Goal: Information Seeking & Learning: Learn about a topic

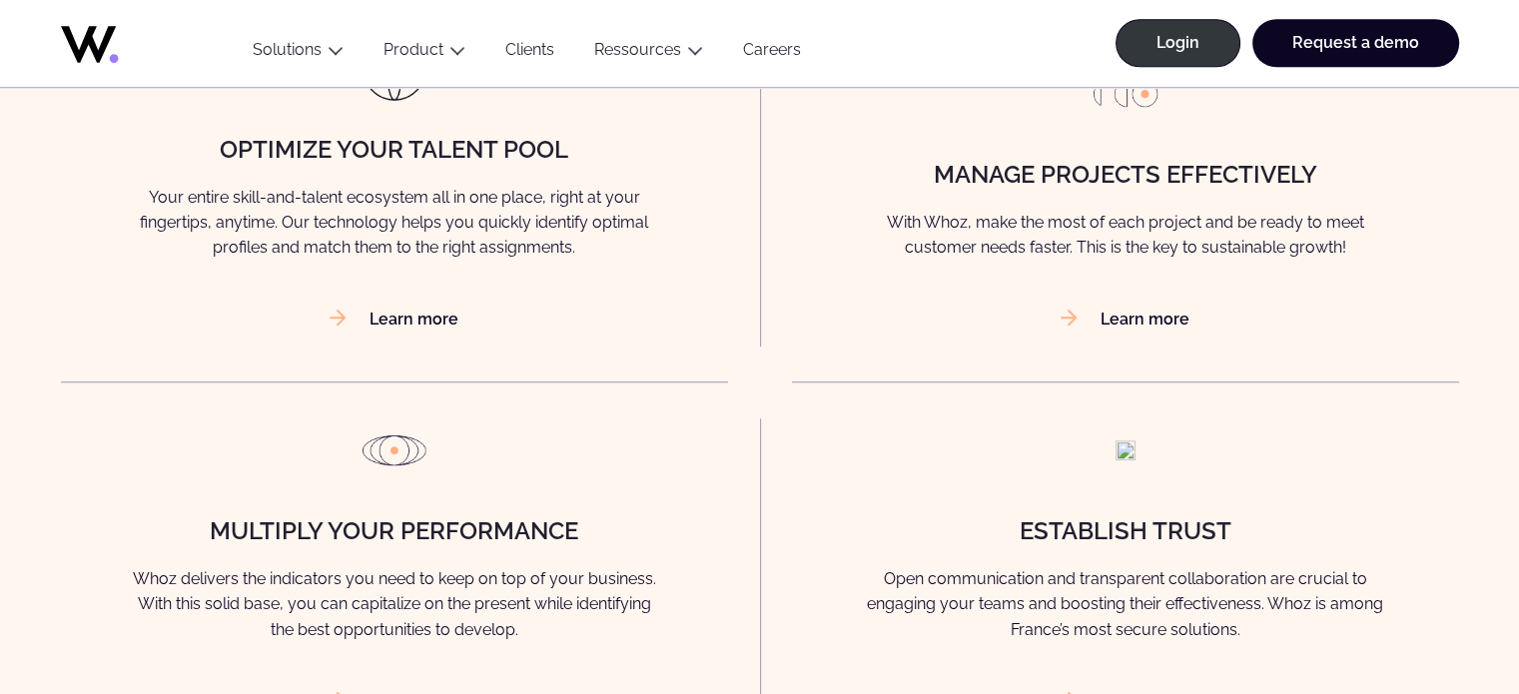
scroll to position [1577, 0]
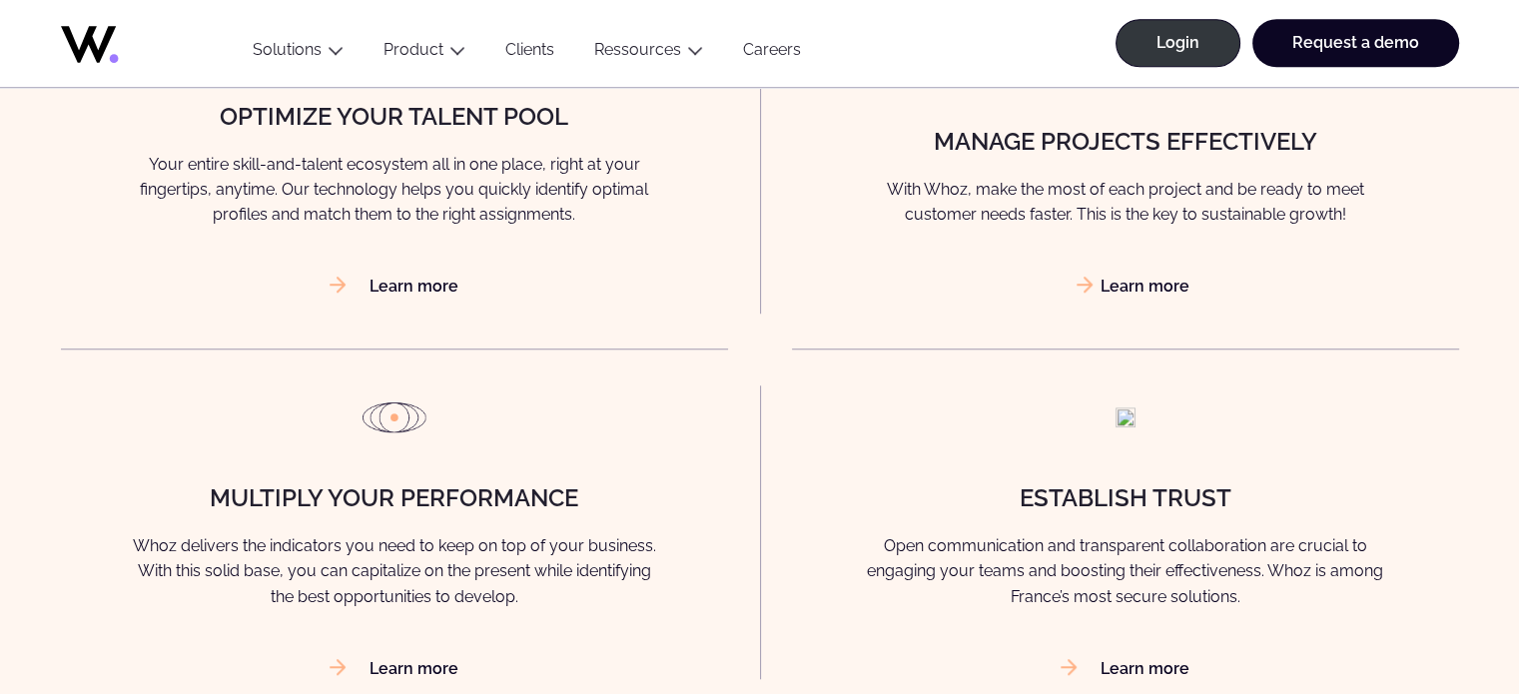
click at [1130, 286] on link "Learn more" at bounding box center [1125, 286] width 129 height 19
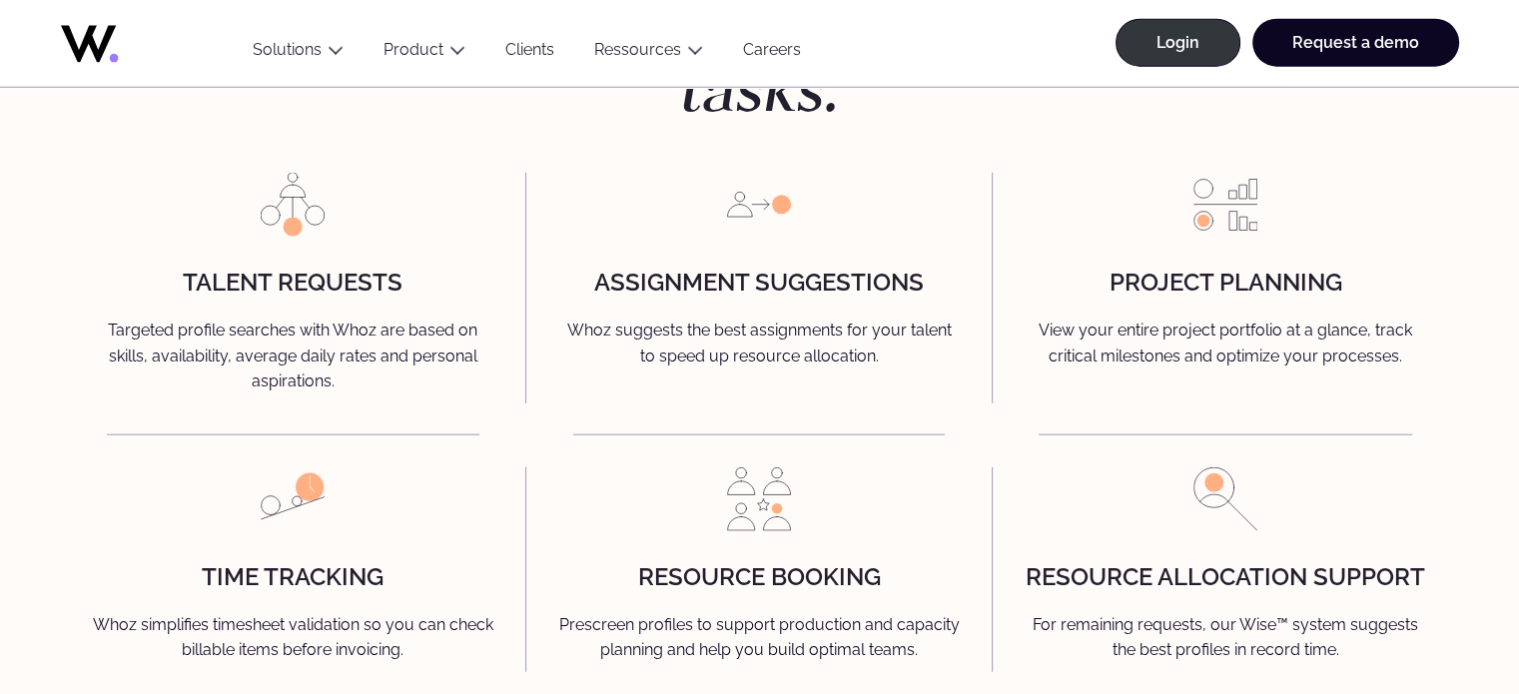
scroll to position [4786, 0]
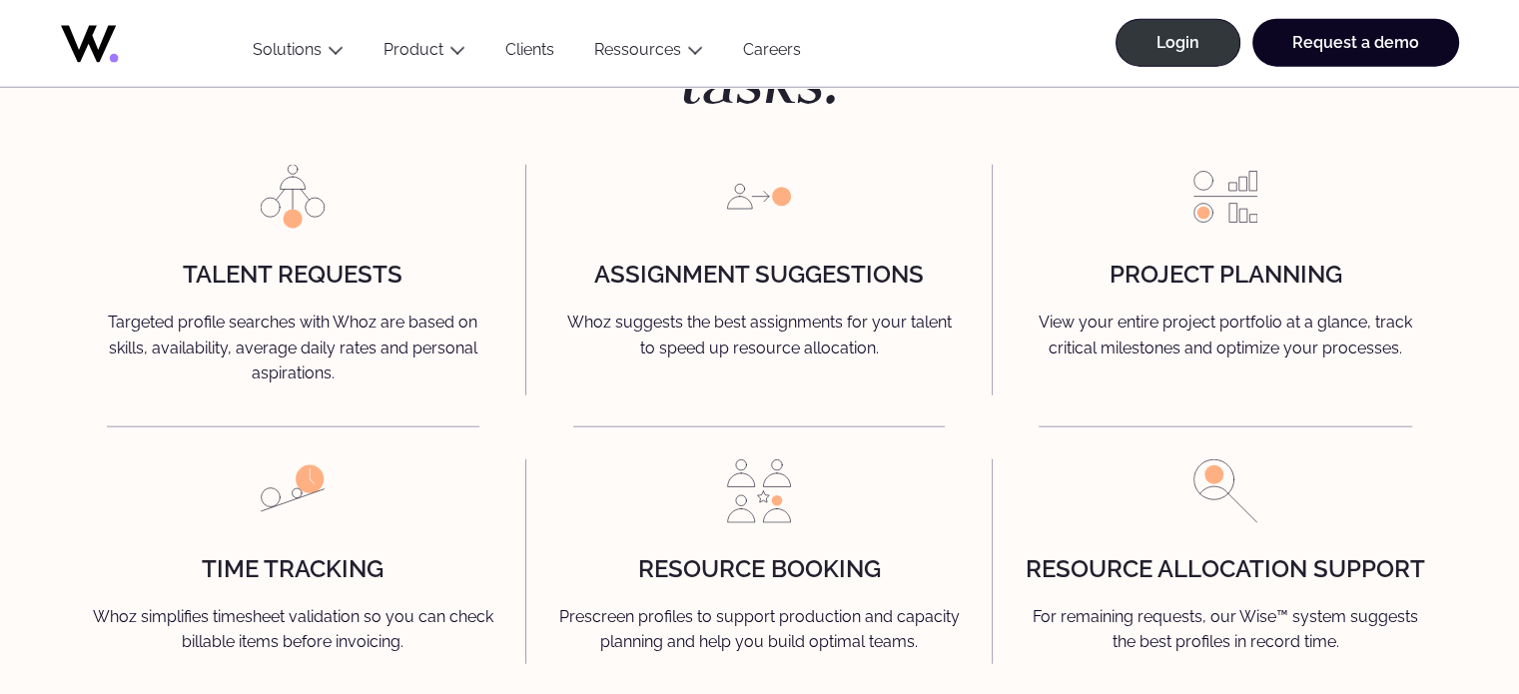
click at [1264, 262] on h4 "Project Planning" at bounding box center [1226, 275] width 233 height 26
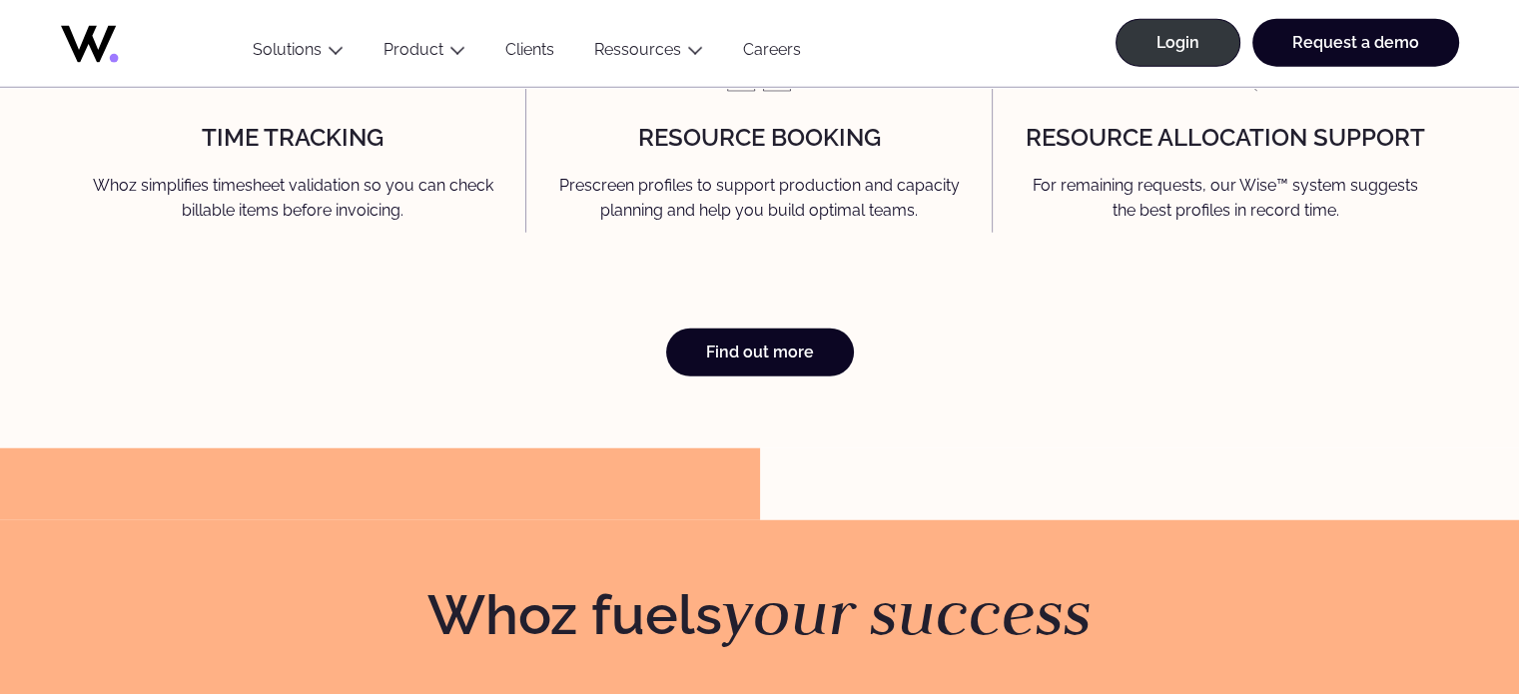
scroll to position [5226, 0]
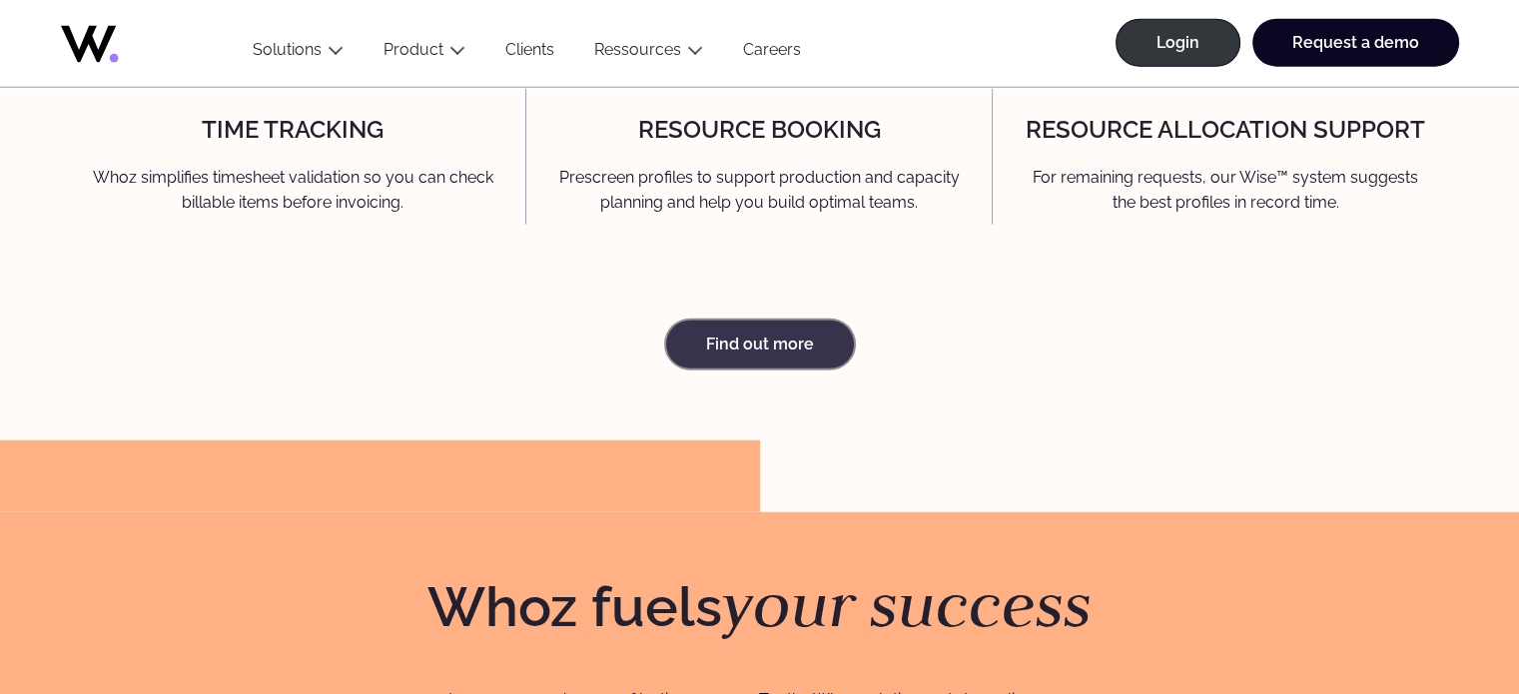
click at [749, 321] on link "Find out more" at bounding box center [760, 345] width 188 height 48
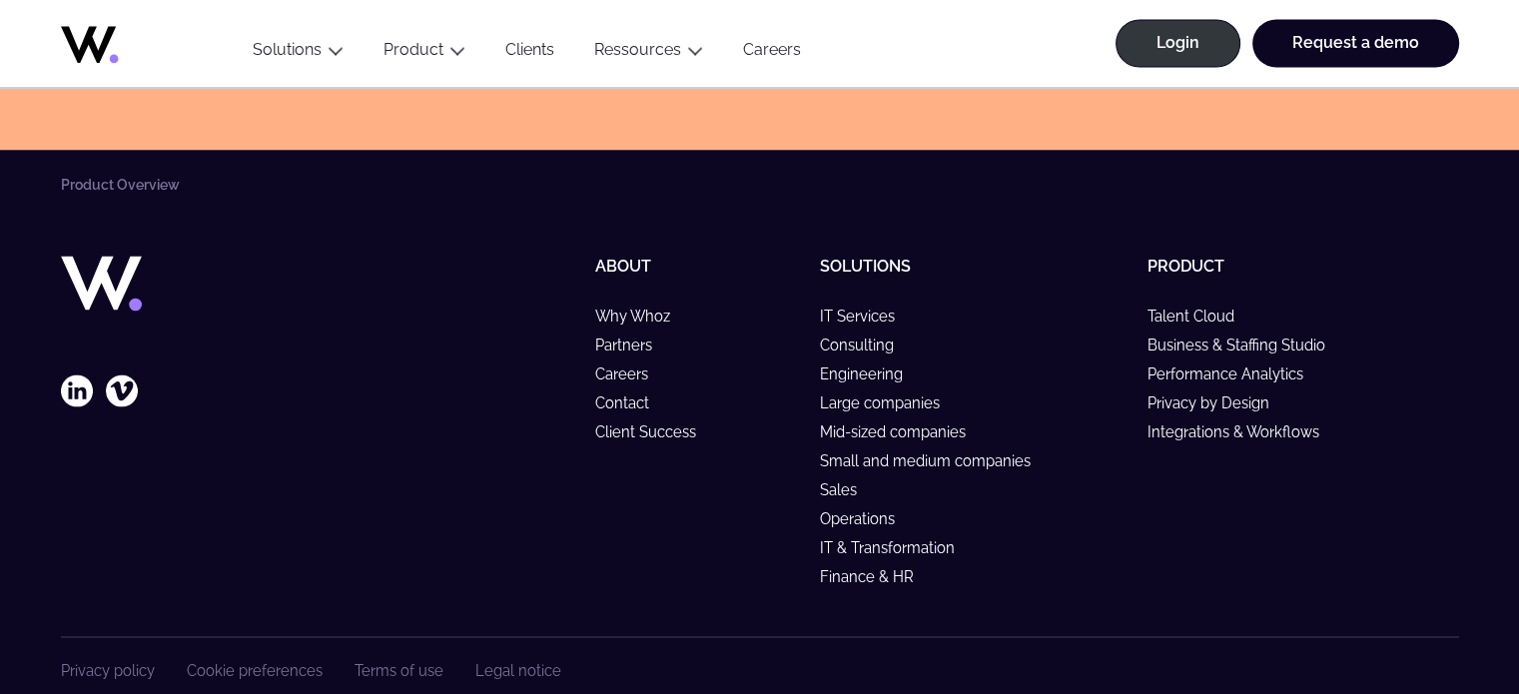
scroll to position [3794, 0]
